Goal: Task Accomplishment & Management: Manage account settings

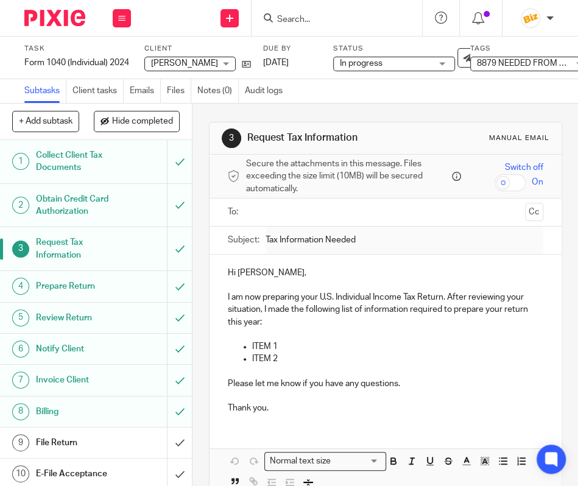
click at [308, 15] on input "Search" at bounding box center [331, 20] width 110 height 11
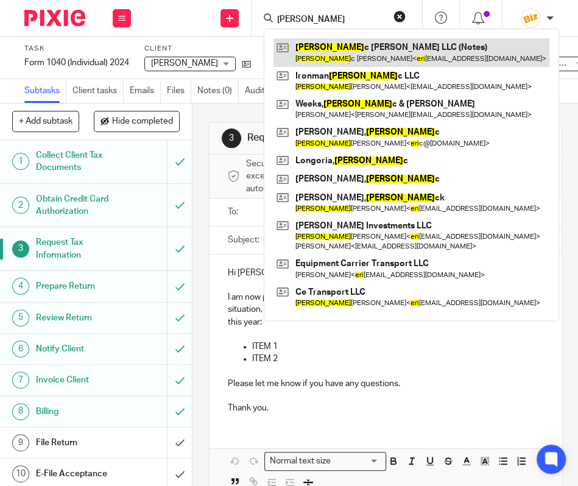
type input "erica"
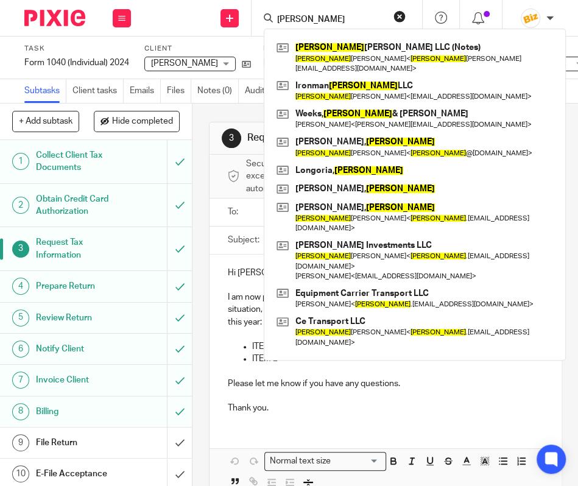
drag, startPoint x: 313, startPoint y: 15, endPoint x: 246, endPoint y: 12, distance: 67.1
click at [276, 15] on input "erica" at bounding box center [331, 20] width 110 height 11
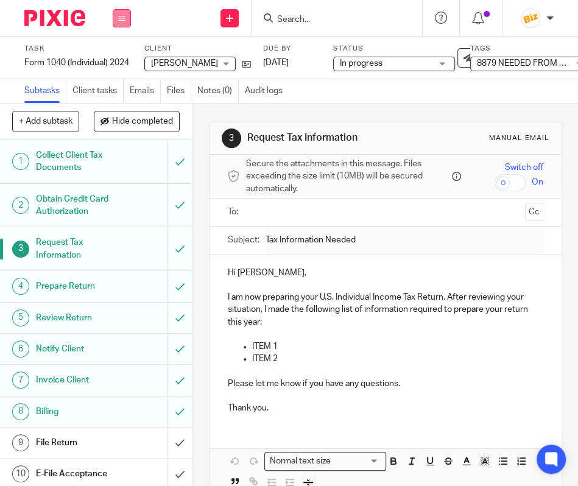
click at [116, 17] on button at bounding box center [122, 18] width 18 height 18
click at [121, 62] on li "Work" at bounding box center [121, 57] width 32 height 18
click at [124, 57] on link "Work" at bounding box center [115, 56] width 21 height 9
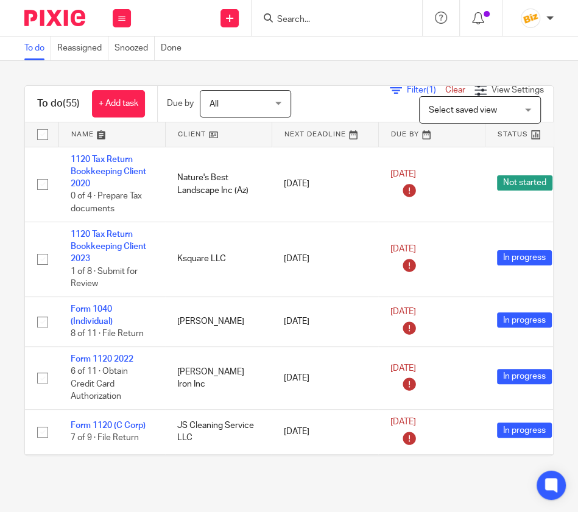
click at [285, 16] on input "Search" at bounding box center [331, 20] width 110 height 11
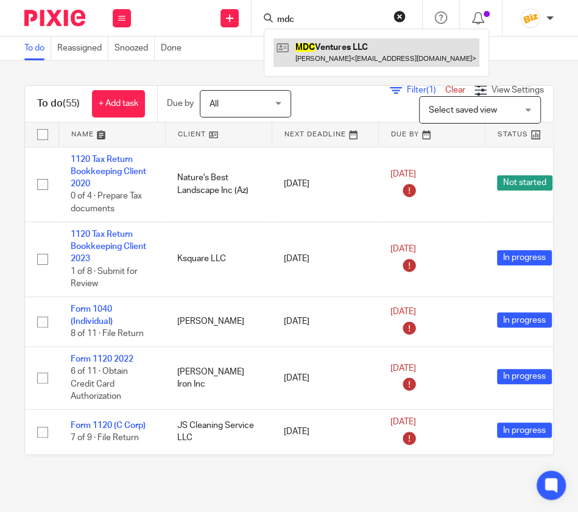
type input "mdc"
click at [307, 51] on link at bounding box center [377, 52] width 206 height 28
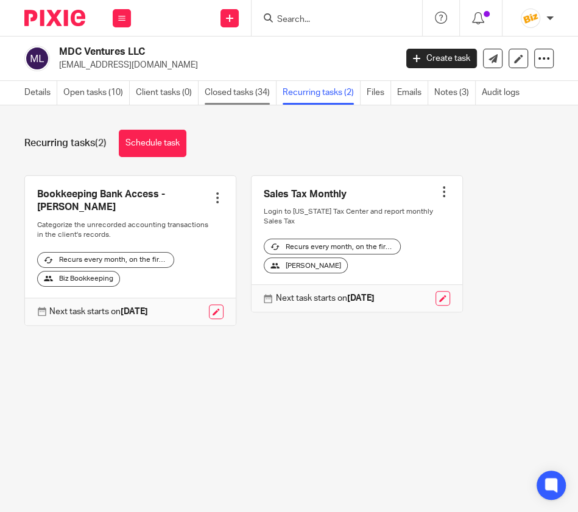
click at [247, 92] on link "Closed tasks (34)" at bounding box center [241, 93] width 72 height 24
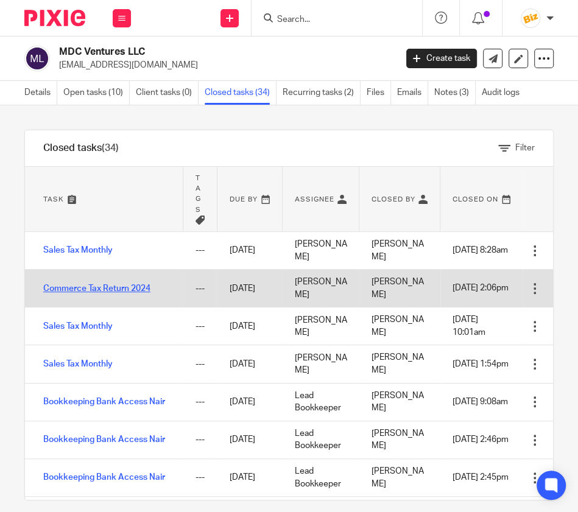
click at [149, 287] on link "Commerce Tax Return 2024" at bounding box center [96, 289] width 107 height 9
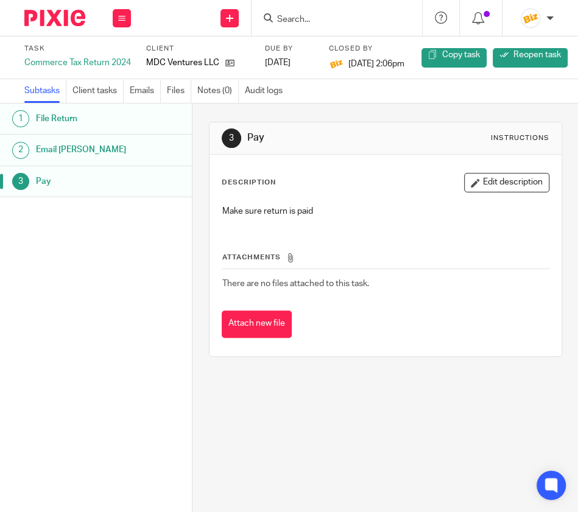
click at [77, 122] on h1 "File Return" at bounding box center [84, 119] width 96 height 18
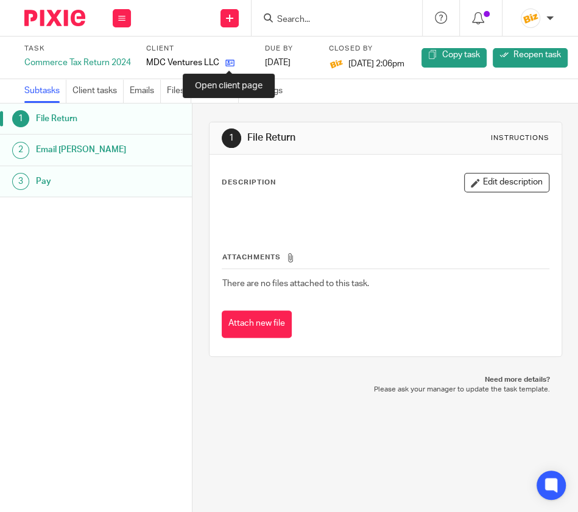
click at [232, 63] on icon at bounding box center [229, 62] width 9 height 9
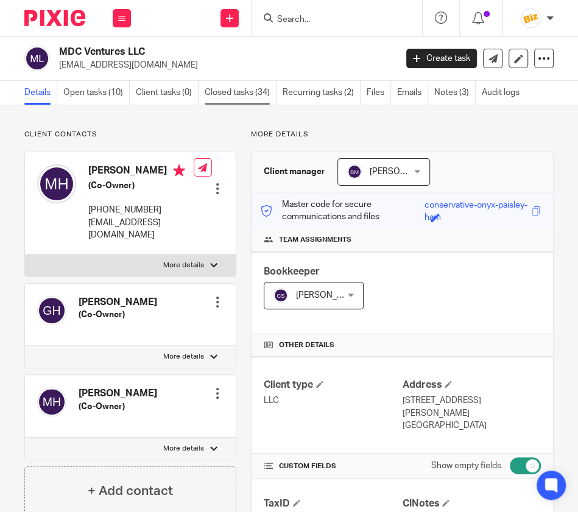
click at [238, 99] on link "Closed tasks (34)" at bounding box center [241, 93] width 72 height 24
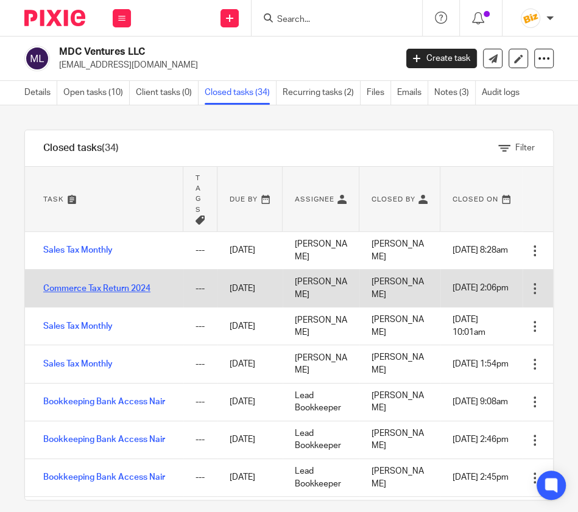
click at [144, 289] on link "Commerce Tax Return 2024" at bounding box center [96, 289] width 107 height 9
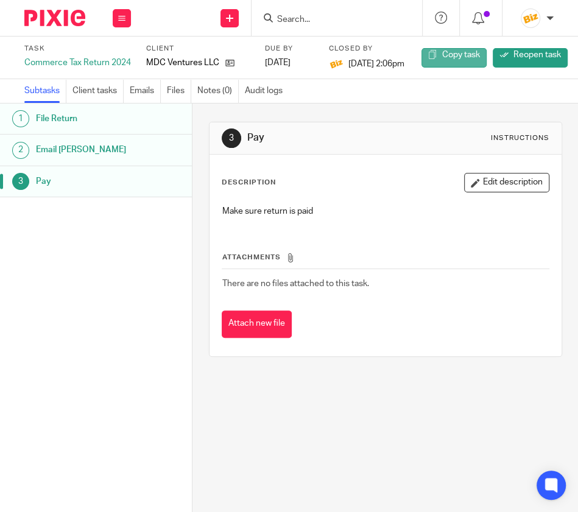
click at [466, 54] on span "Copy task" at bounding box center [461, 55] width 38 height 9
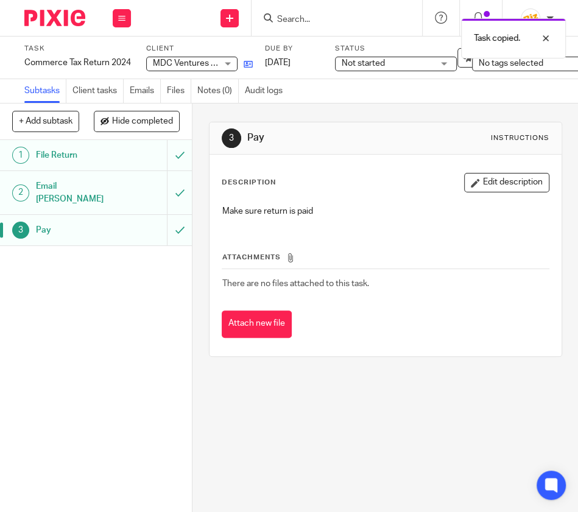
click at [245, 66] on link at bounding box center [245, 64] width 15 height 12
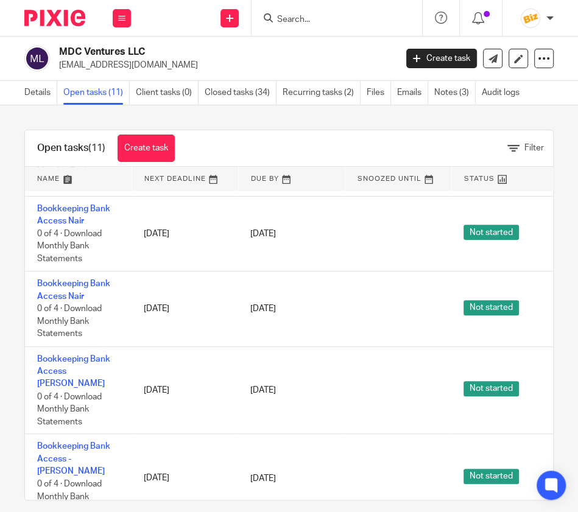
scroll to position [441, 0]
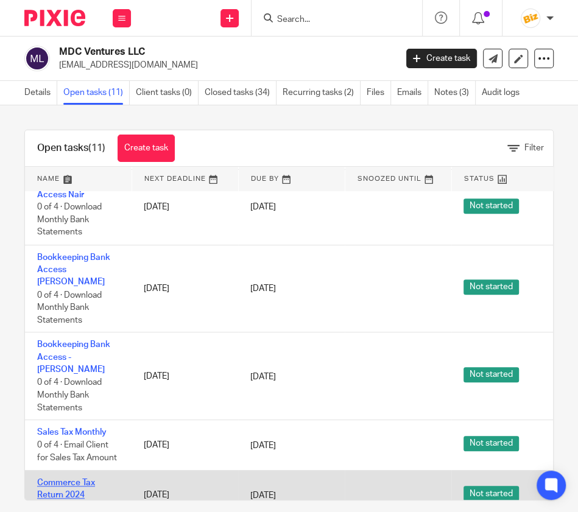
click at [77, 479] on link "Commerce Tax Return 2024" at bounding box center [66, 489] width 58 height 21
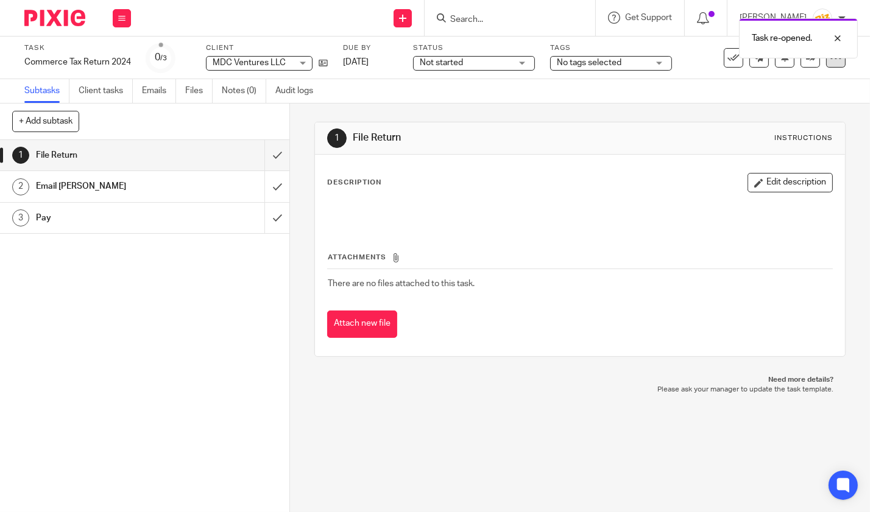
click at [826, 64] on div at bounding box center [835, 57] width 19 height 19
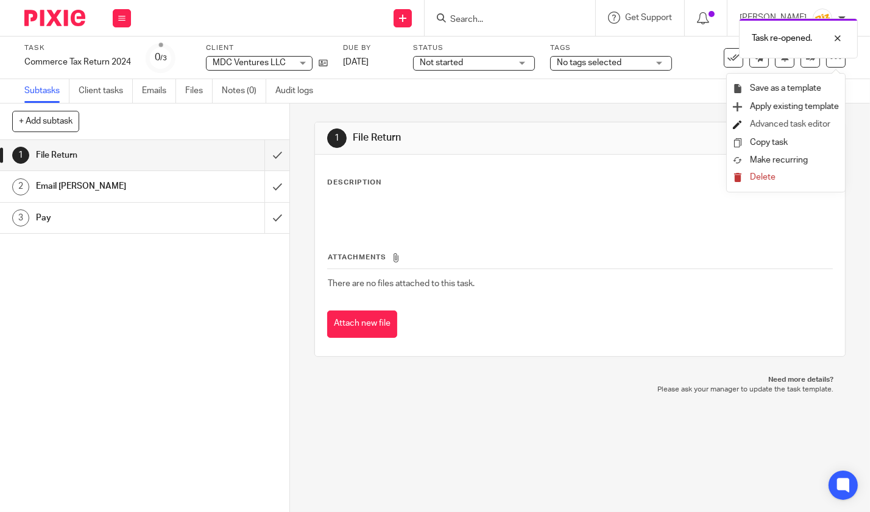
click at [796, 125] on link "Advanced task editor" at bounding box center [790, 124] width 80 height 9
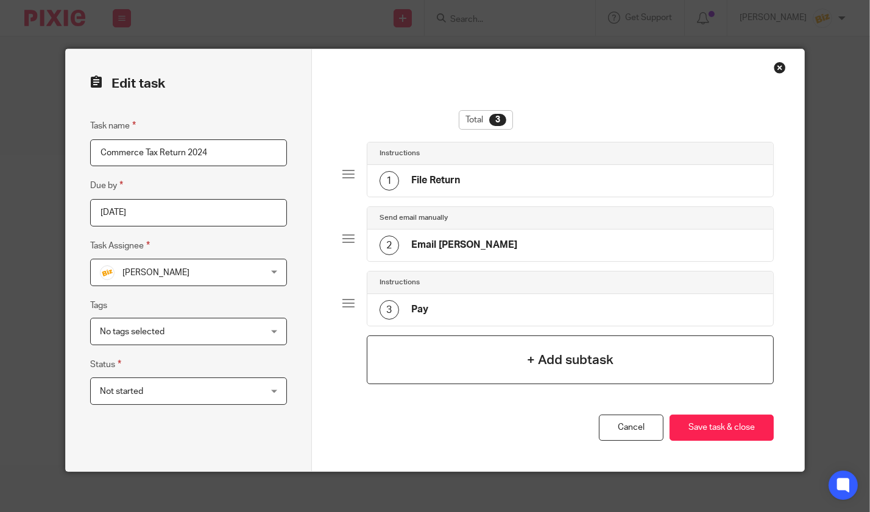
click at [491, 370] on div "+ Add subtask" at bounding box center [570, 360] width 407 height 49
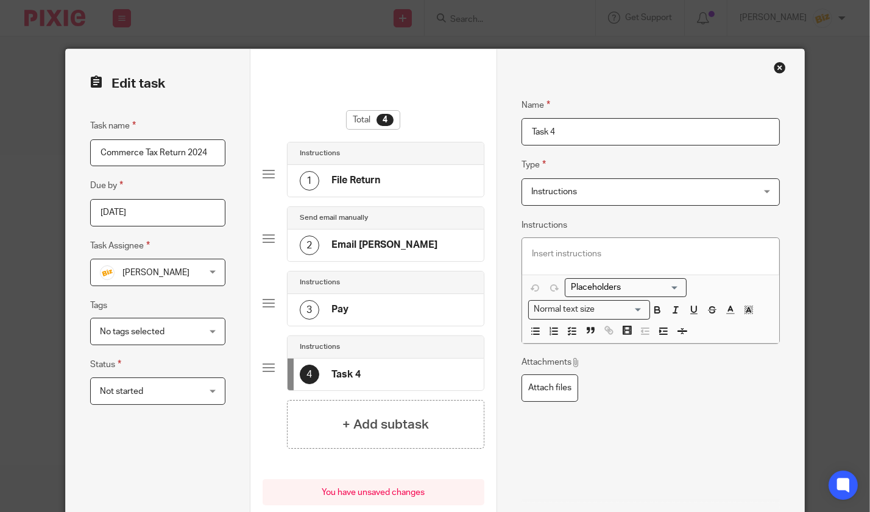
drag, startPoint x: 584, startPoint y: 134, endPoint x: 332, endPoint y: 135, distance: 251.7
click at [522, 135] on input "Task 4" at bounding box center [651, 131] width 258 height 27
type input "Prepare P&L"
click at [604, 256] on p "Prepare P&L" at bounding box center [651, 254] width 238 height 12
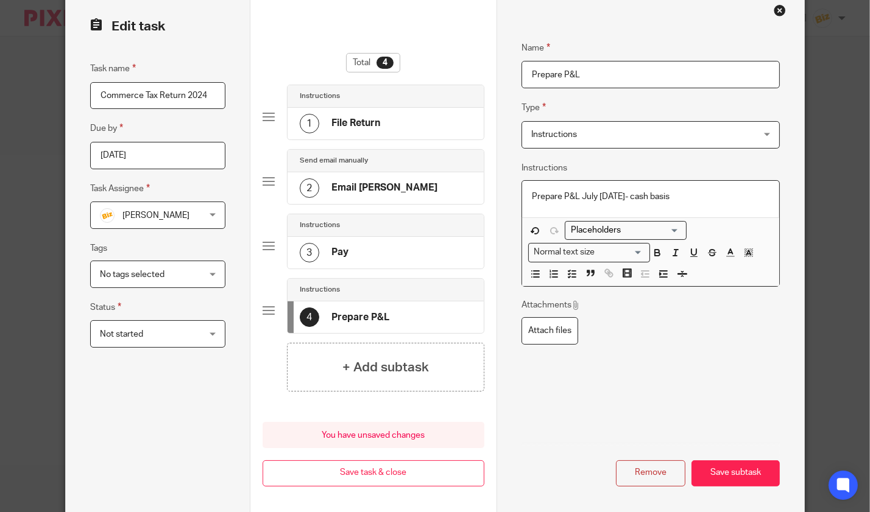
scroll to position [111, 0]
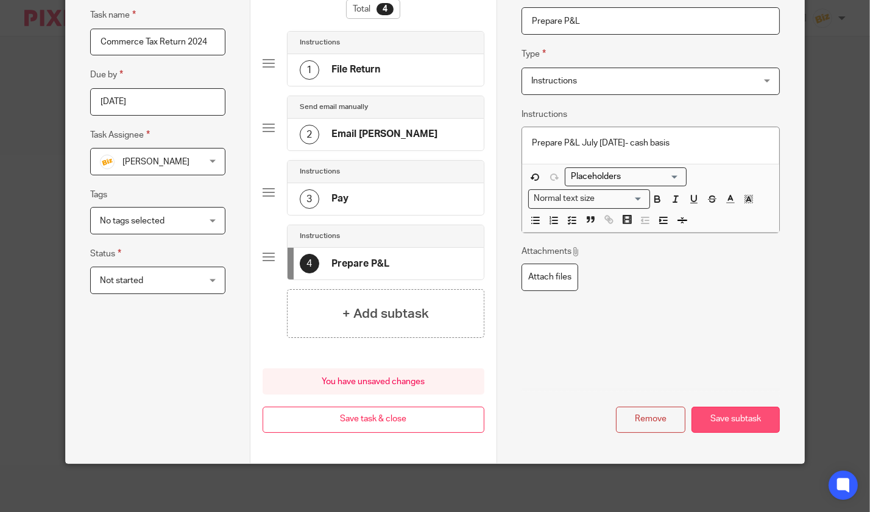
click at [734, 412] on button "Save subtask" at bounding box center [736, 420] width 88 height 26
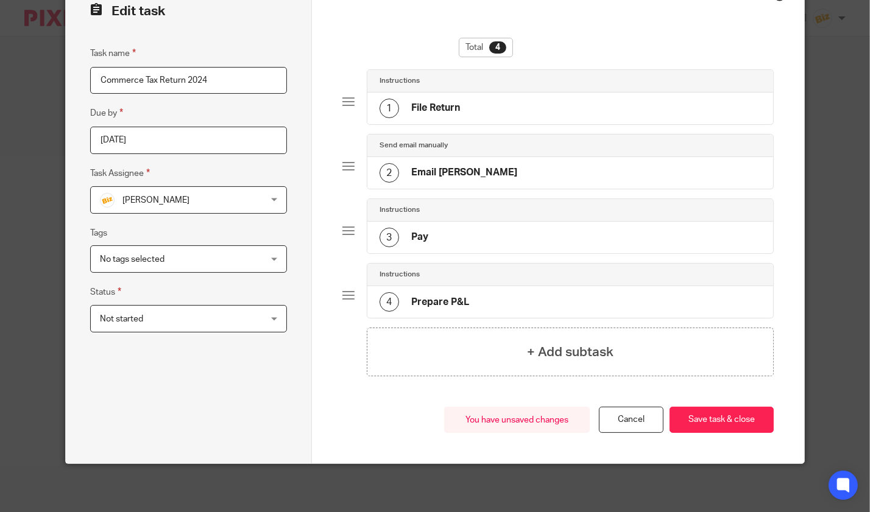
drag, startPoint x: 430, startPoint y: 297, endPoint x: 394, endPoint y: 221, distance: 84.2
click at [395, 263] on div "Instructions 4 Prepare P&L" at bounding box center [570, 290] width 407 height 55
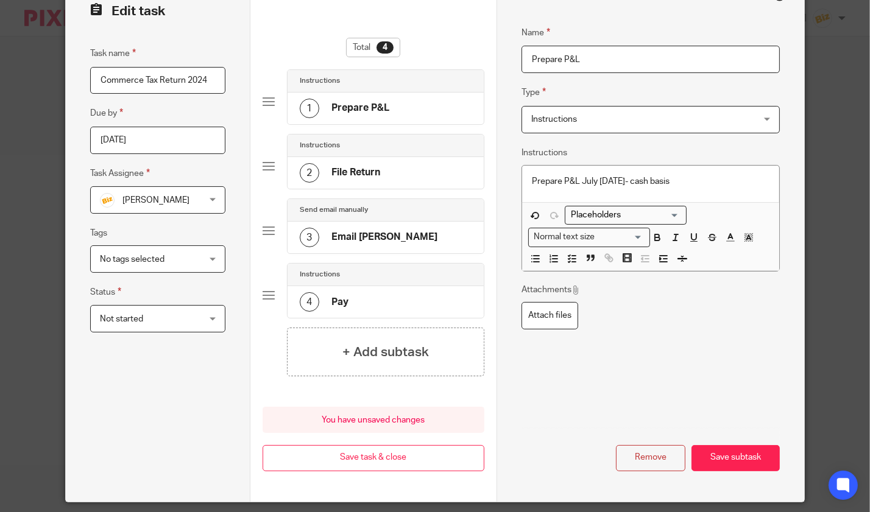
click at [364, 112] on h4 "Prepare P&L" at bounding box center [360, 108] width 58 height 13
click at [328, 152] on div "Instructions" at bounding box center [386, 146] width 196 height 23
click at [339, 236] on h4 "Email Martha" at bounding box center [384, 237] width 106 height 13
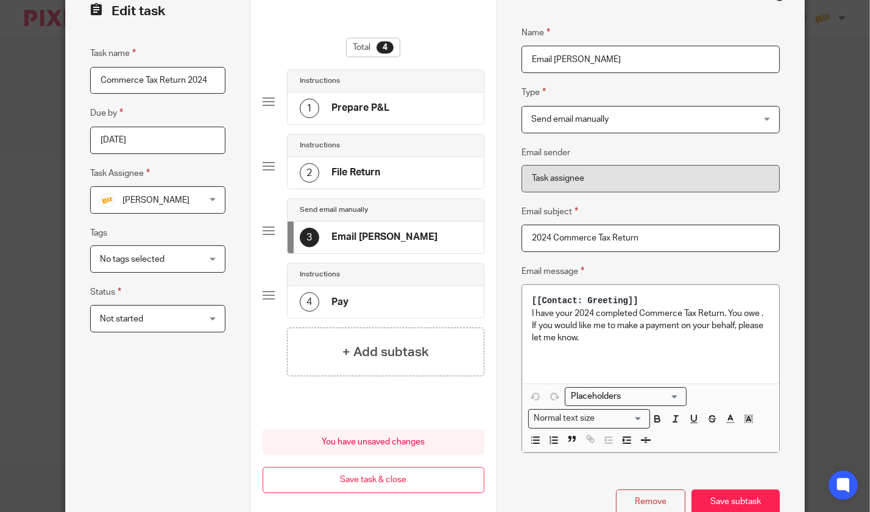
click at [207, 202] on div "Anna McDaniel Anna McDaniel" at bounding box center [157, 199] width 135 height 27
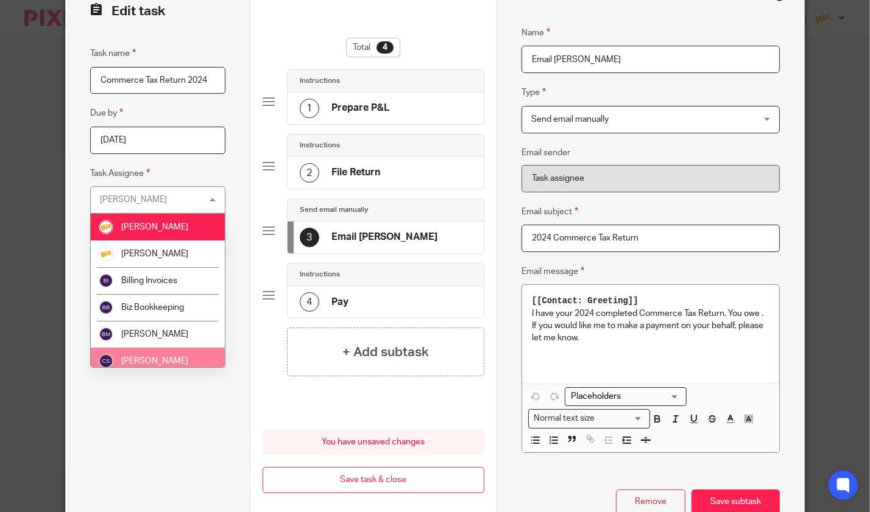
click at [194, 360] on li "[PERSON_NAME]" at bounding box center [158, 361] width 134 height 27
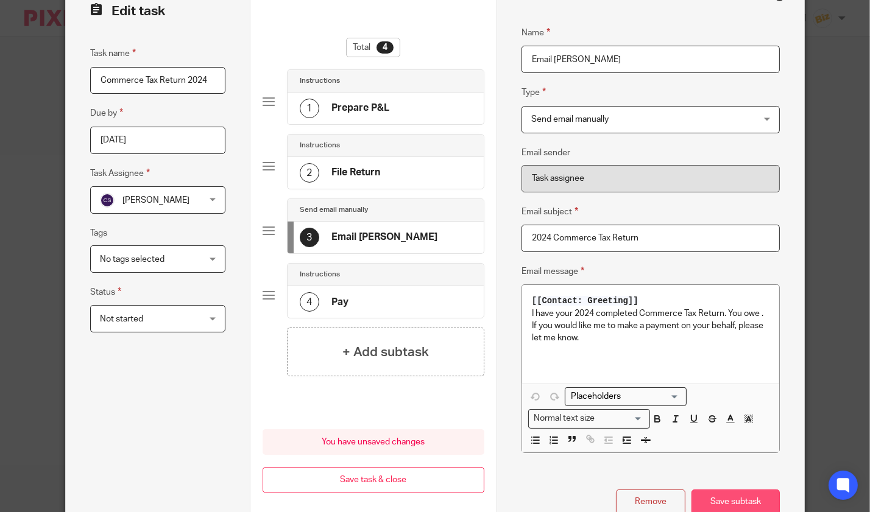
click at [714, 497] on button "Save subtask" at bounding box center [736, 503] width 88 height 26
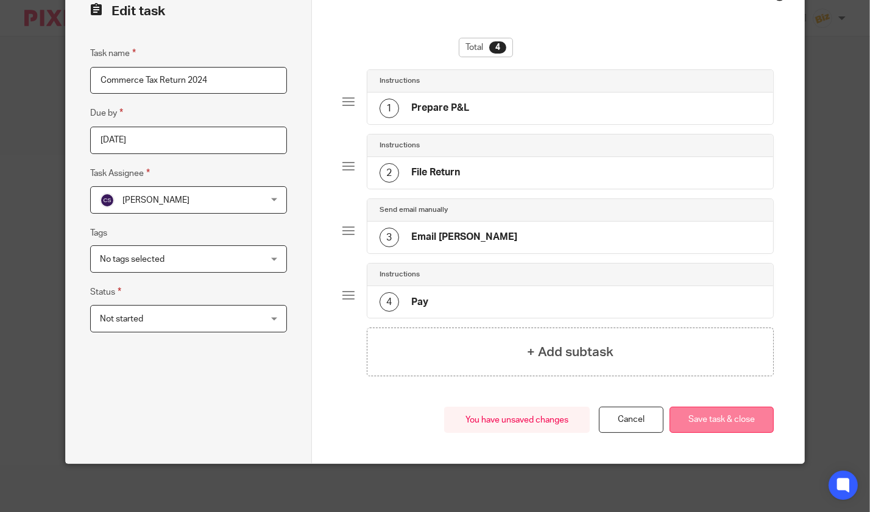
click at [710, 431] on button "Save task & close" at bounding box center [722, 420] width 104 height 26
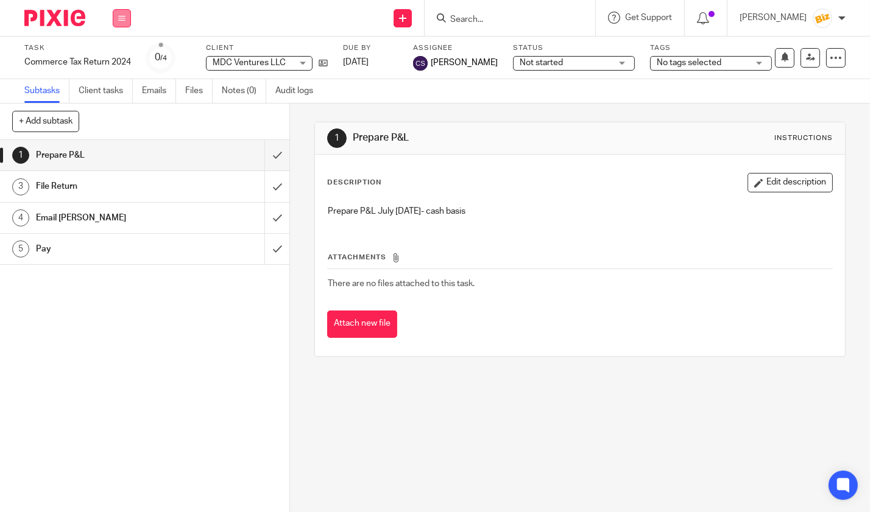
click at [129, 24] on button at bounding box center [122, 18] width 18 height 18
click at [118, 53] on link "Work" at bounding box center [115, 56] width 21 height 9
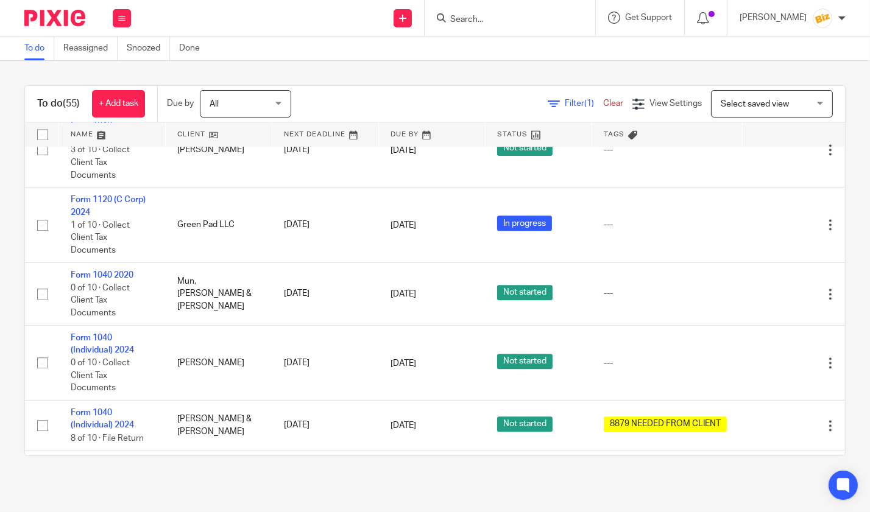
scroll to position [3384, 0]
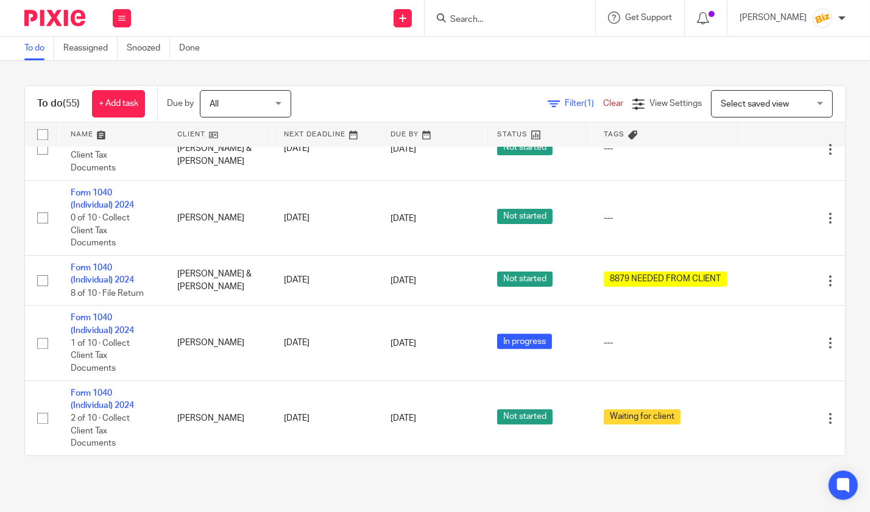
click at [481, 15] on input "Search" at bounding box center [504, 20] width 110 height 11
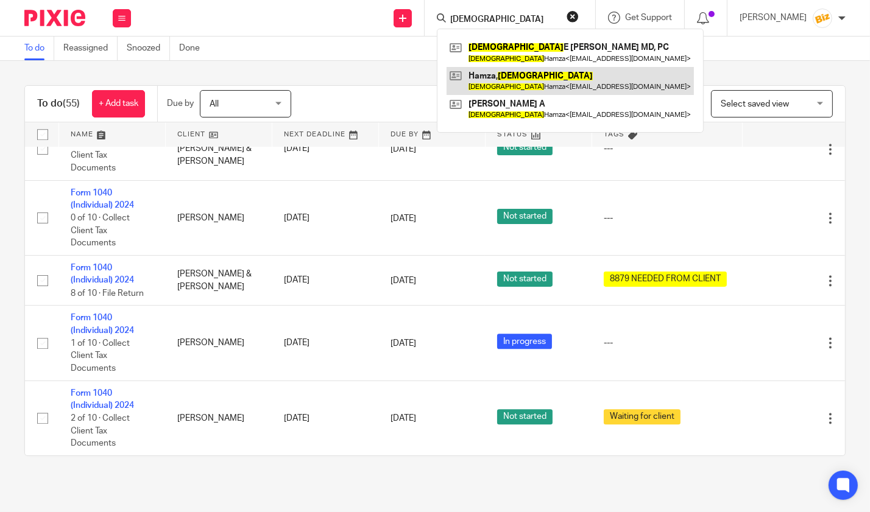
type input "hadiza"
click at [491, 78] on link at bounding box center [570, 81] width 247 height 28
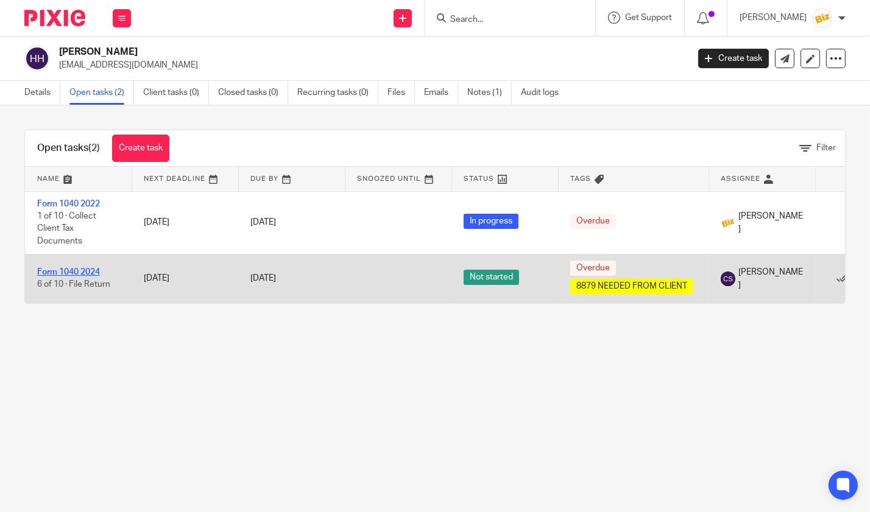
click at [99, 269] on link "Form 1040 2024" at bounding box center [68, 272] width 63 height 9
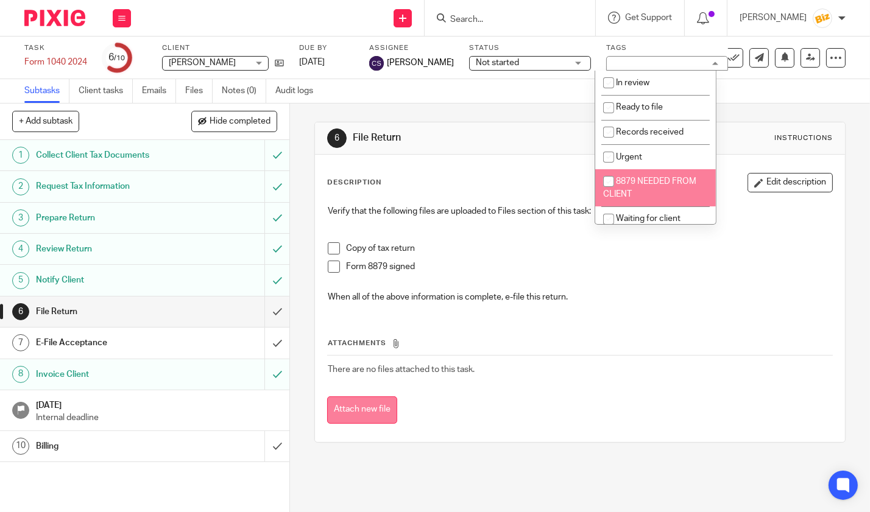
click at [366, 407] on button "Attach new file" at bounding box center [362, 410] width 70 height 27
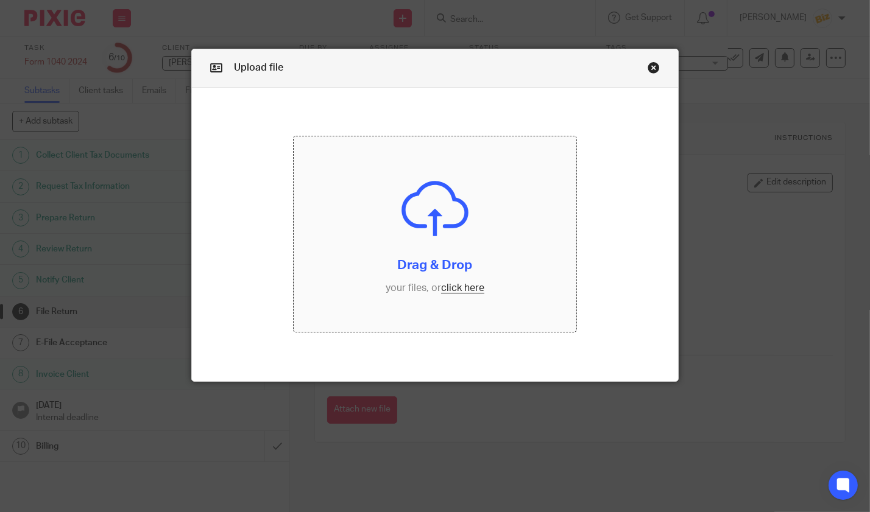
click at [366, 285] on input "file" at bounding box center [435, 233] width 283 height 195
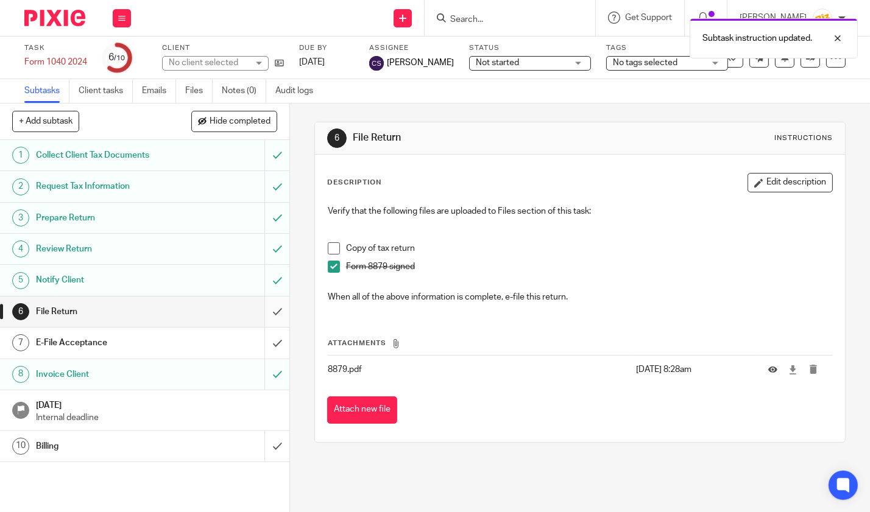
click at [280, 315] on input "submit" at bounding box center [144, 312] width 289 height 30
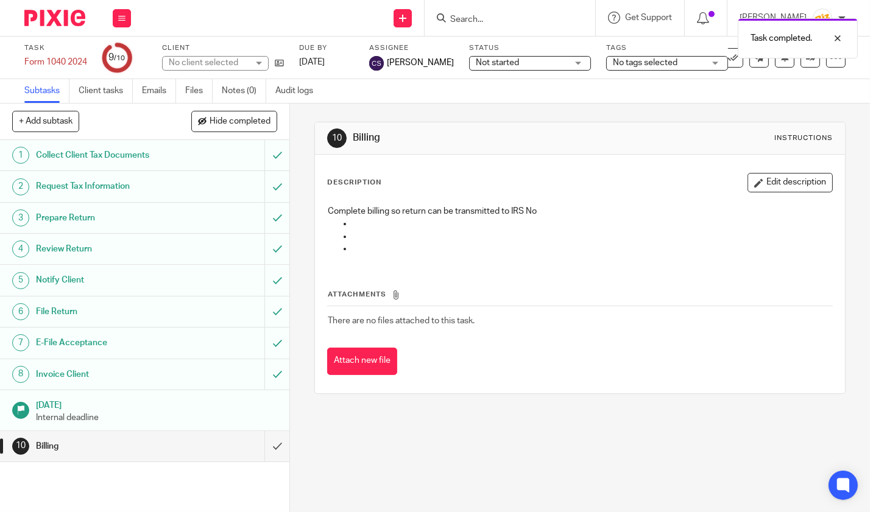
click at [489, 13] on div "Task completed." at bounding box center [646, 35] width 423 height 46
click at [505, 19] on input "Search" at bounding box center [504, 20] width 110 height 11
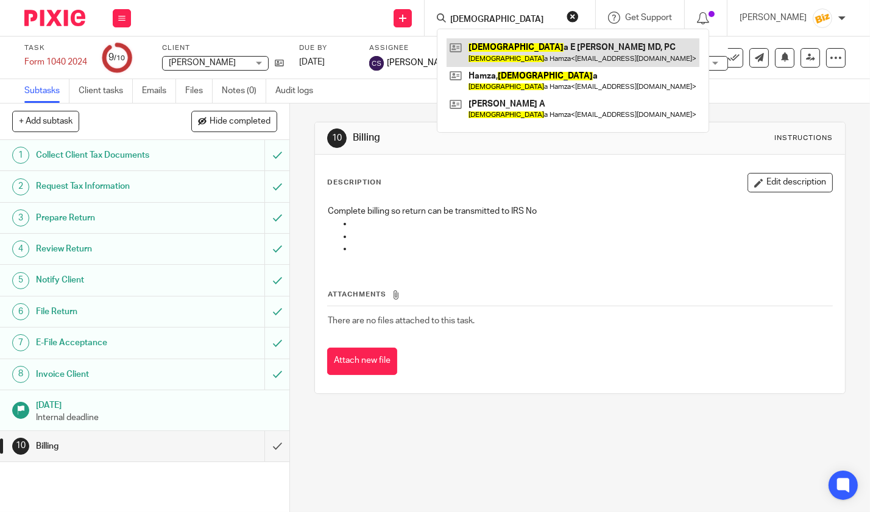
type input "hadiz"
click at [505, 61] on link at bounding box center [573, 52] width 253 height 28
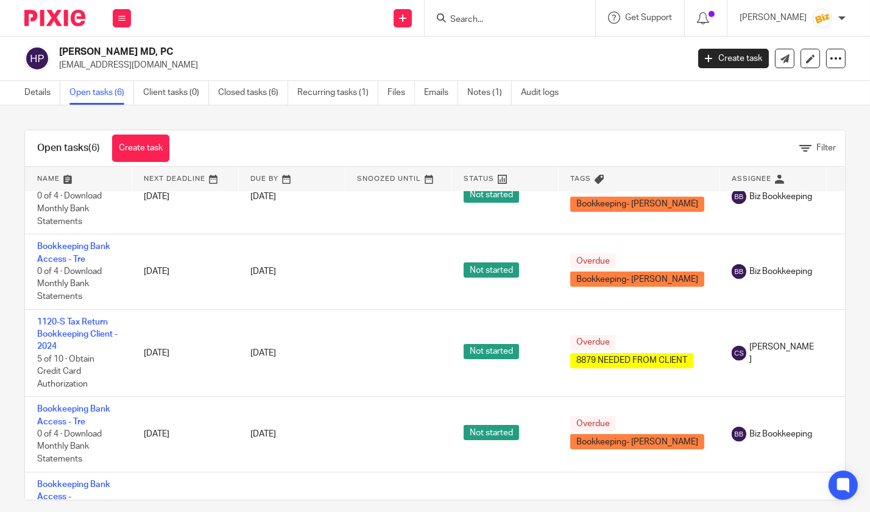
scroll to position [157, 0]
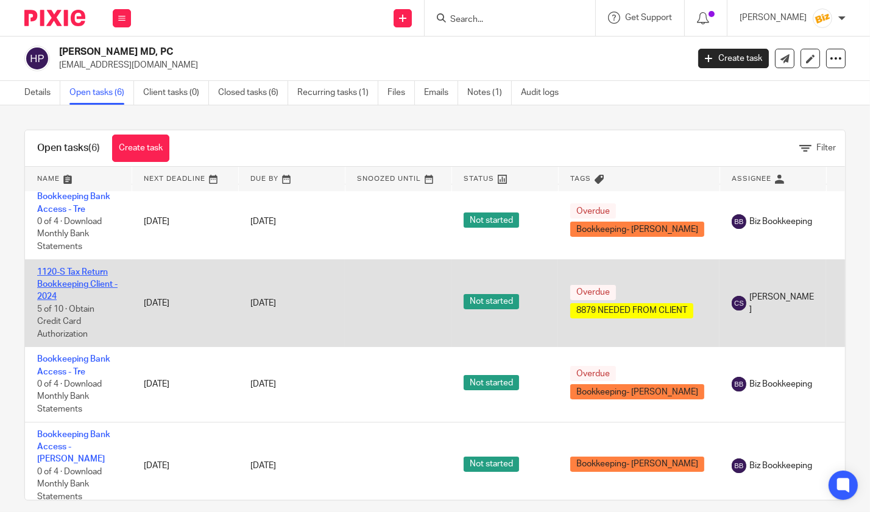
click at [92, 277] on link "1120-S Tax Return Bookkeeping Client - 2024" at bounding box center [77, 285] width 80 height 34
click at [92, 286] on link "1120-S Tax Return Bookkeeping Client - 2024" at bounding box center [77, 285] width 80 height 34
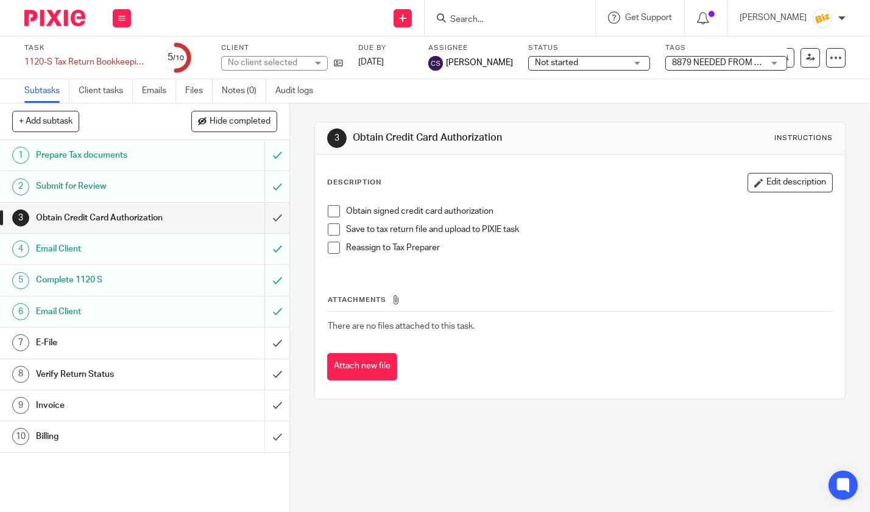
click at [690, 65] on span "8879 NEEDED FROM CLIENT" at bounding box center [727, 62] width 111 height 9
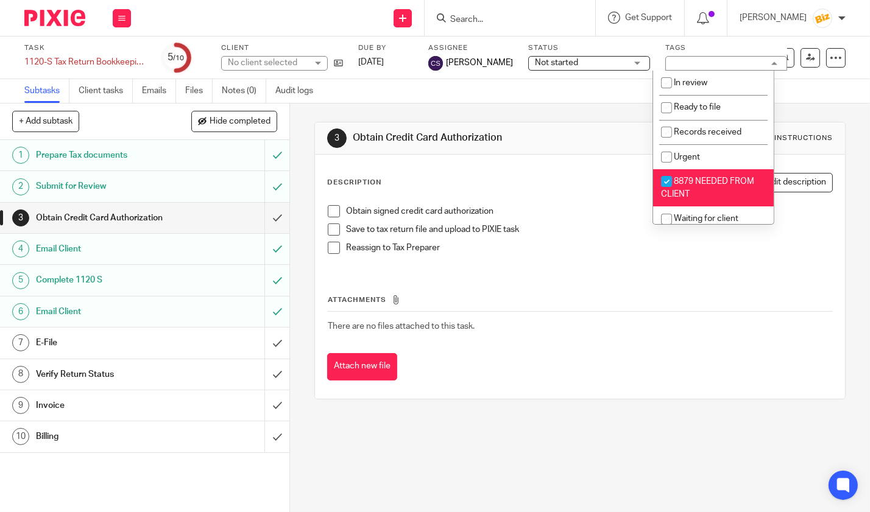
click at [672, 186] on input "checkbox" at bounding box center [666, 181] width 23 height 23
checkbox input "false"
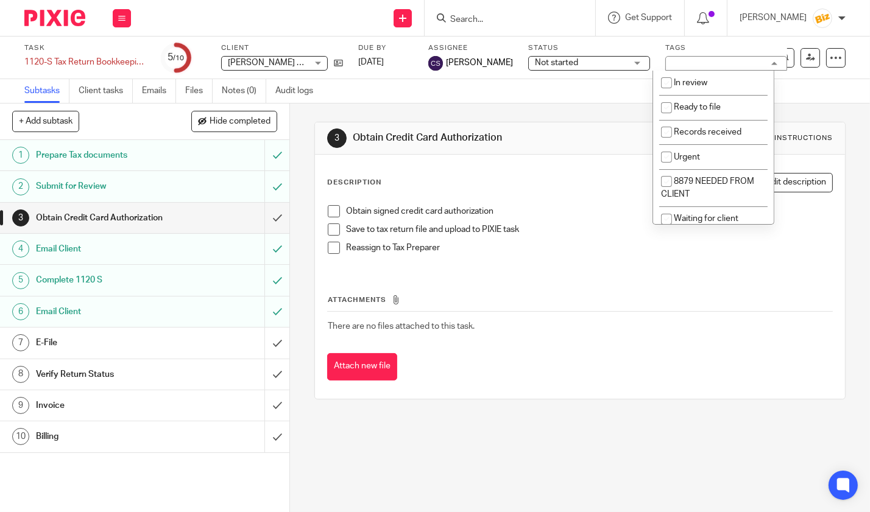
click at [205, 345] on div "E-File" at bounding box center [144, 343] width 216 height 18
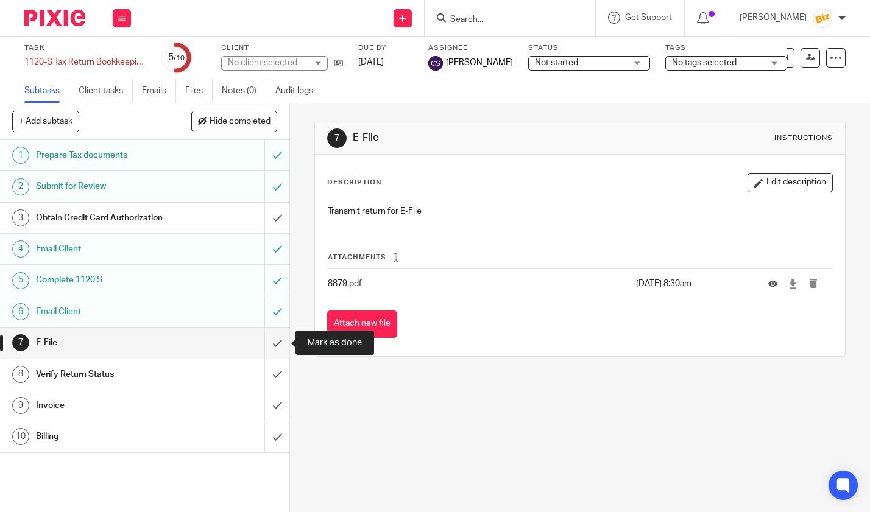
click at [285, 350] on input "submit" at bounding box center [144, 343] width 289 height 30
